Goal: Task Accomplishment & Management: Use online tool/utility

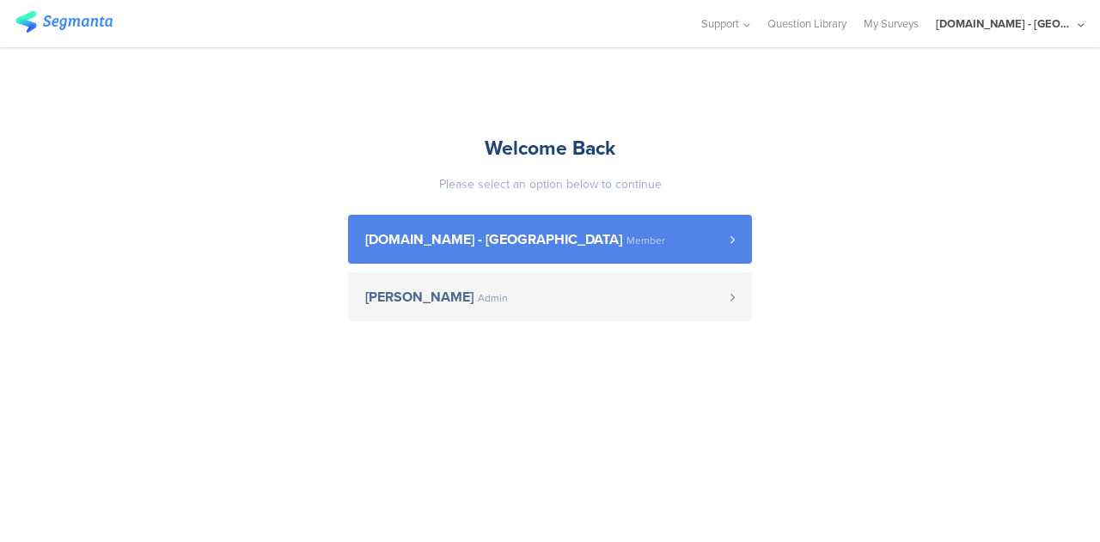
click at [627, 238] on span "Member" at bounding box center [646, 241] width 39 height 10
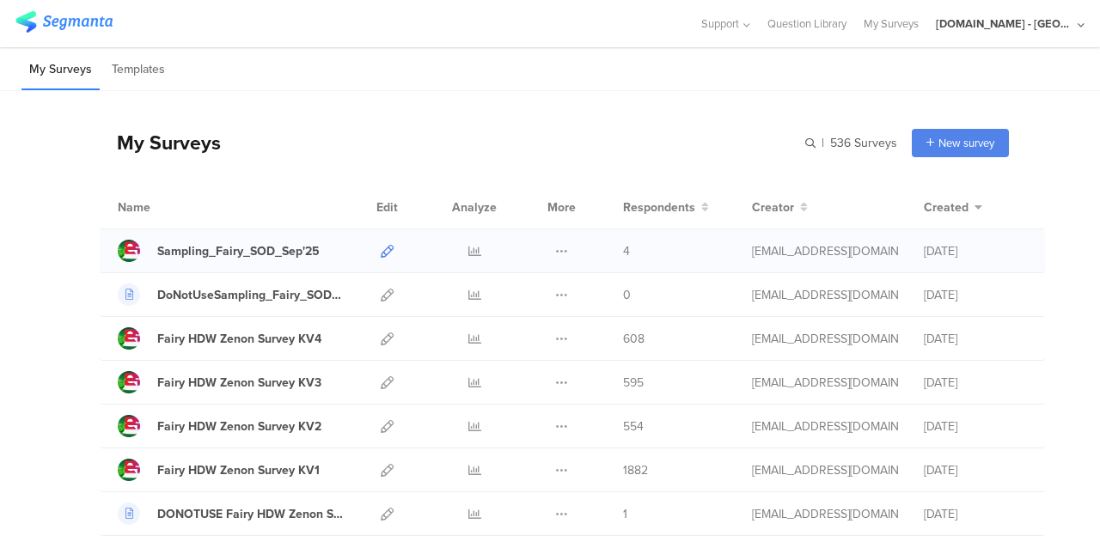
click at [381, 249] on icon at bounding box center [387, 251] width 13 height 13
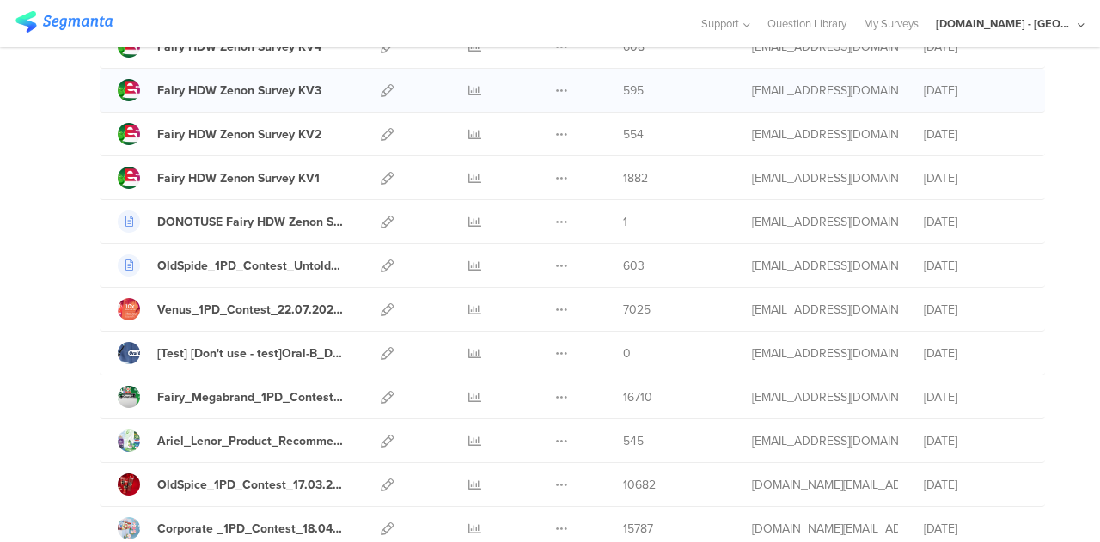
scroll to position [317, 0]
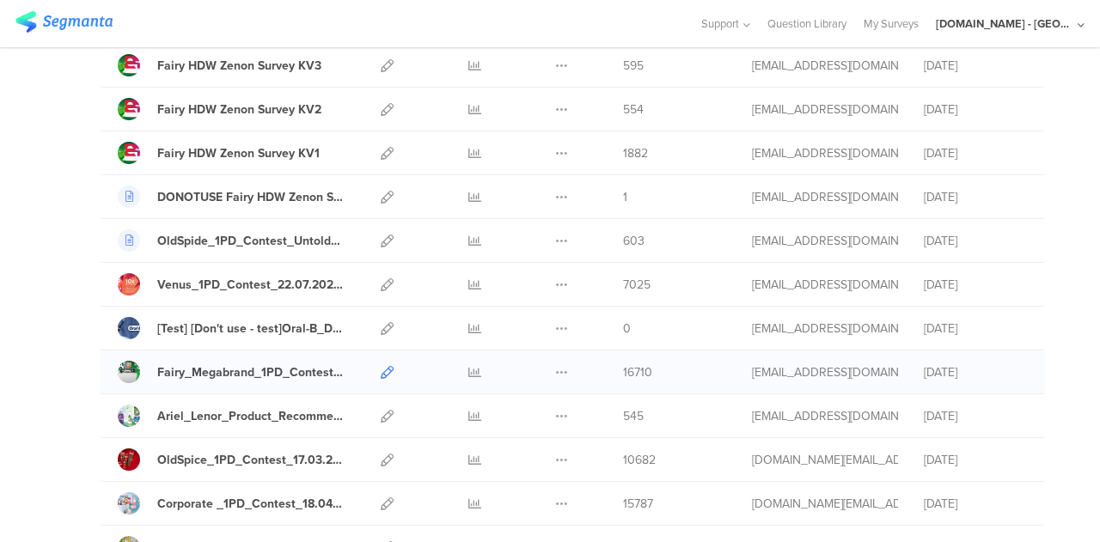
click at [381, 369] on icon at bounding box center [387, 372] width 13 height 13
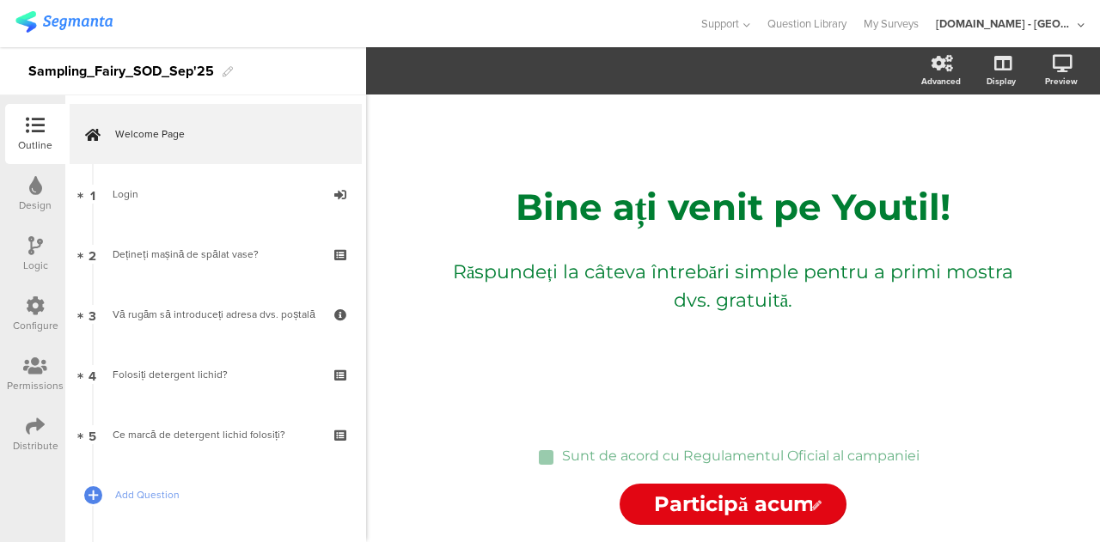
click at [791, 166] on div "Bine ați venit pe Youtil! Bine ați venit pe Youtil! Răspundeți la câteva întreb…" at bounding box center [733, 259] width 688 height 328
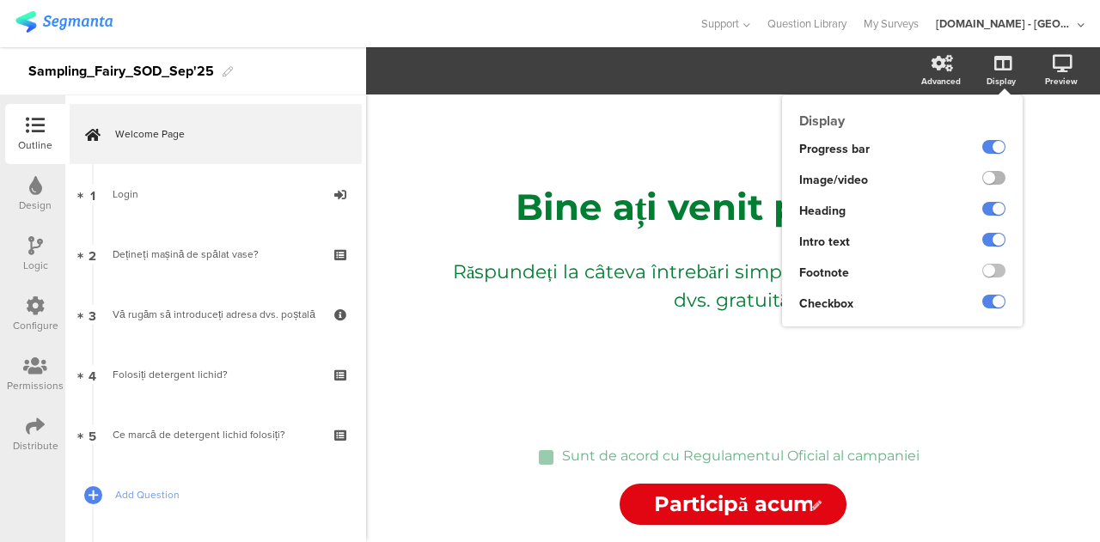
click at [989, 179] on label at bounding box center [994, 178] width 23 height 14
click at [0, 0] on input "checkbox" at bounding box center [0, 0] width 0 height 0
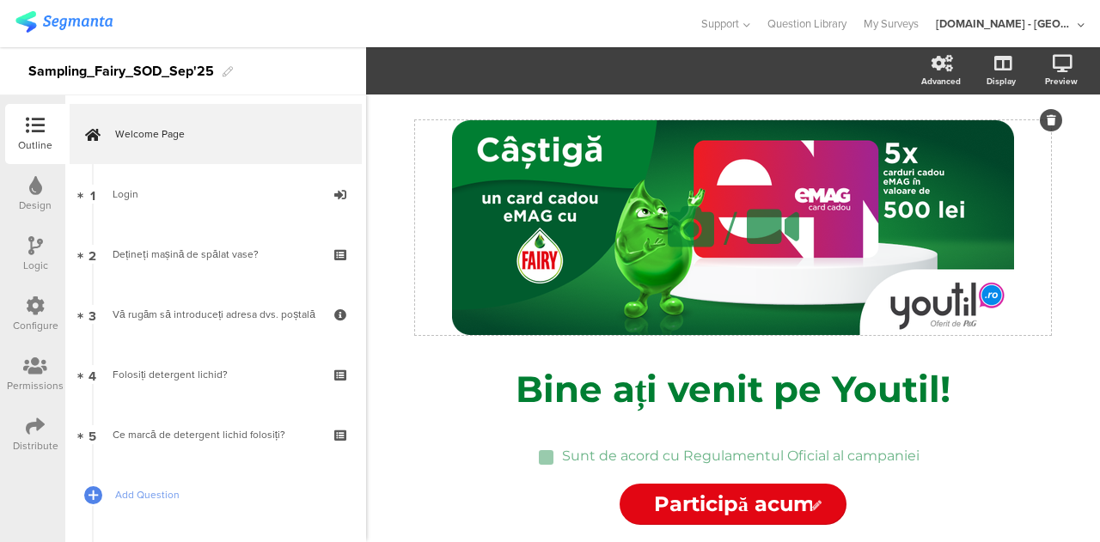
click at [934, 181] on div "/" at bounding box center [733, 227] width 636 height 215
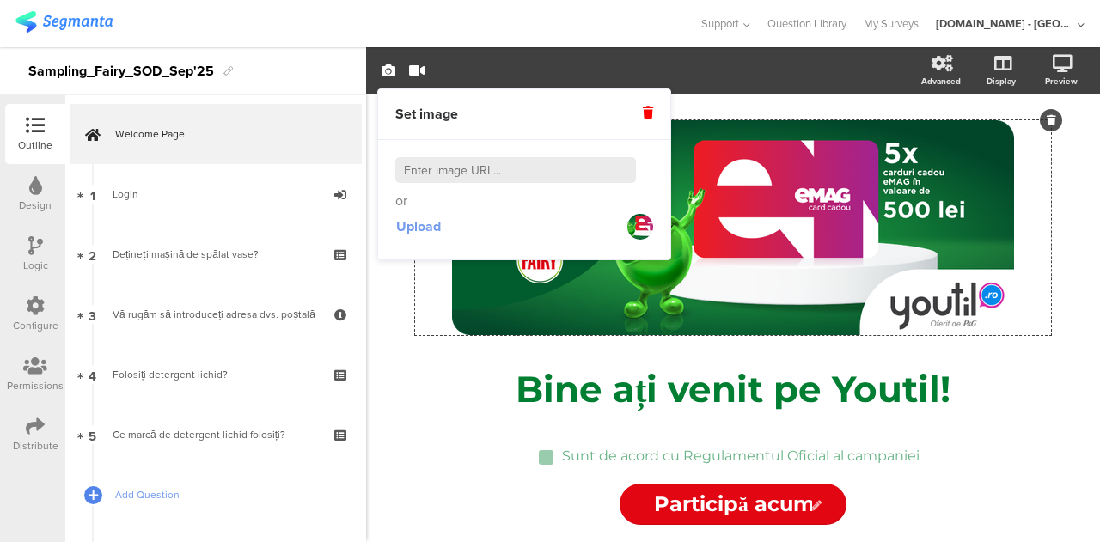
click at [429, 228] on span "Upload" at bounding box center [418, 227] width 45 height 20
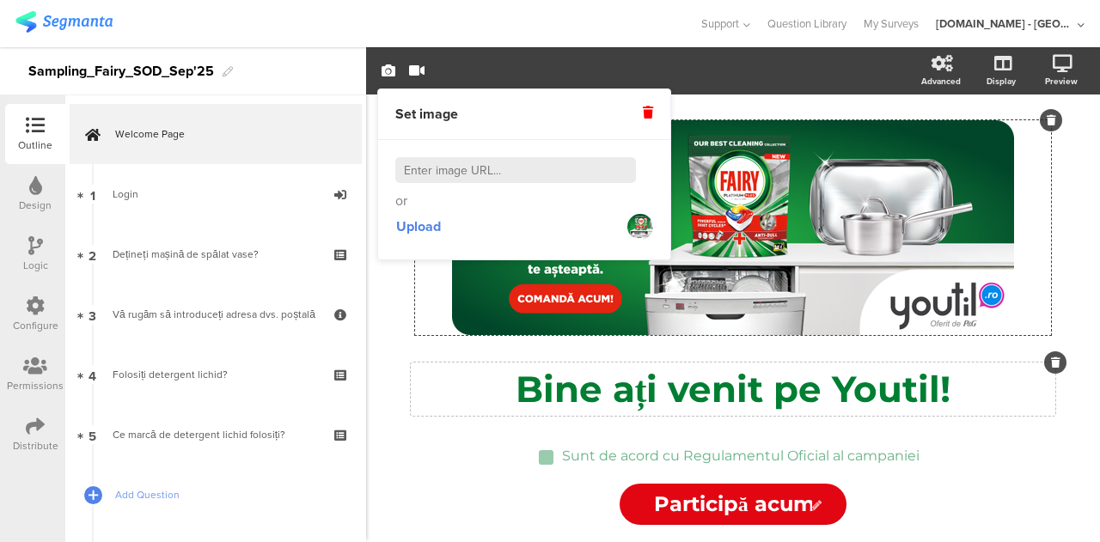
click at [437, 395] on p "Bine ați venit pe Youtil!" at bounding box center [733, 389] width 636 height 45
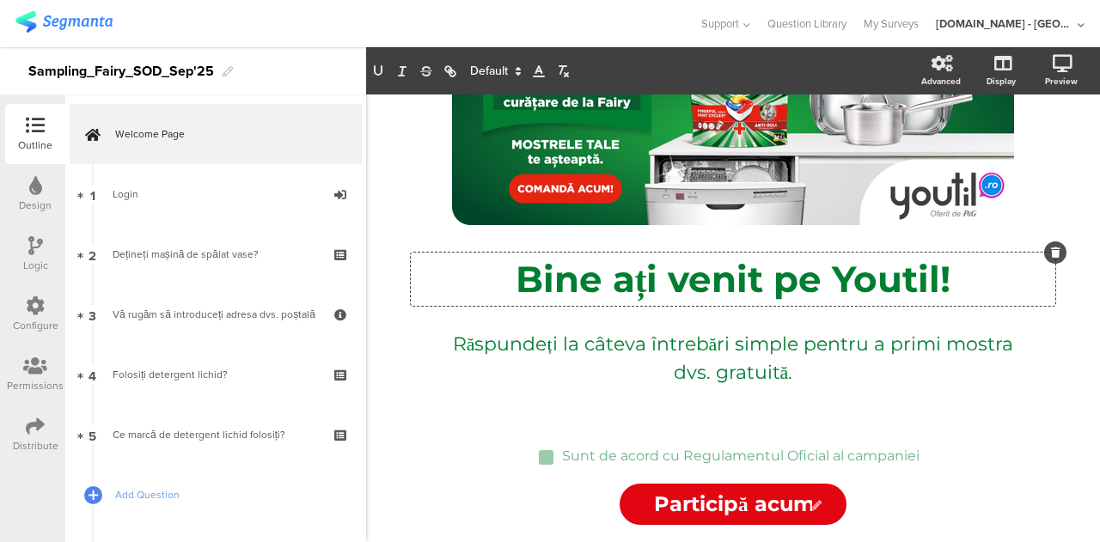
scroll to position [117, 0]
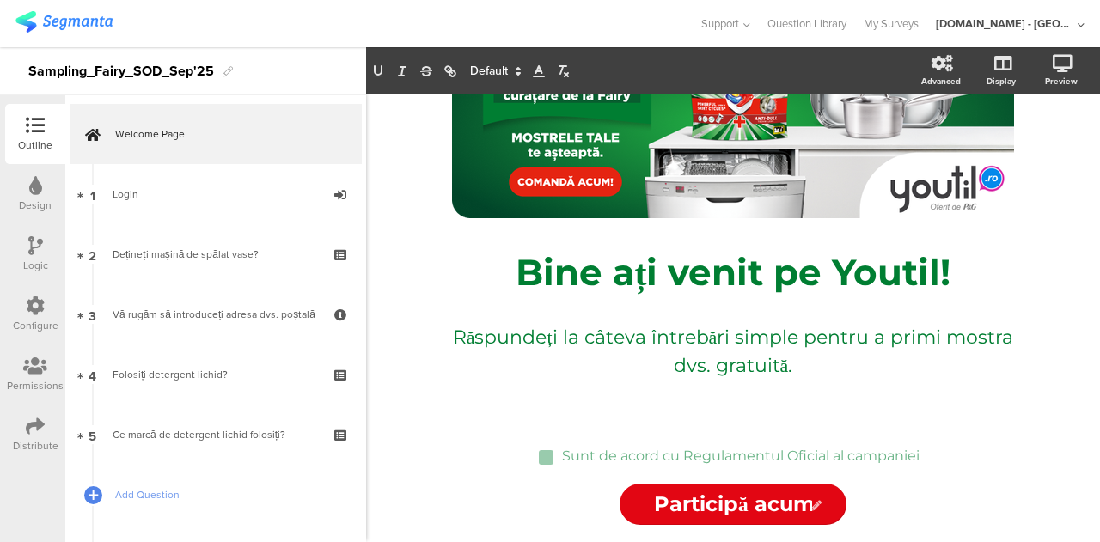
click at [571, 6] on div "Support Help Center Live Chat Question Library My Surveys [DOMAIN_NAME] - [GEOG…" at bounding box center [549, 23] width 1069 height 47
click at [36, 126] on icon at bounding box center [35, 125] width 19 height 19
